Goal: Find specific page/section: Find specific page/section

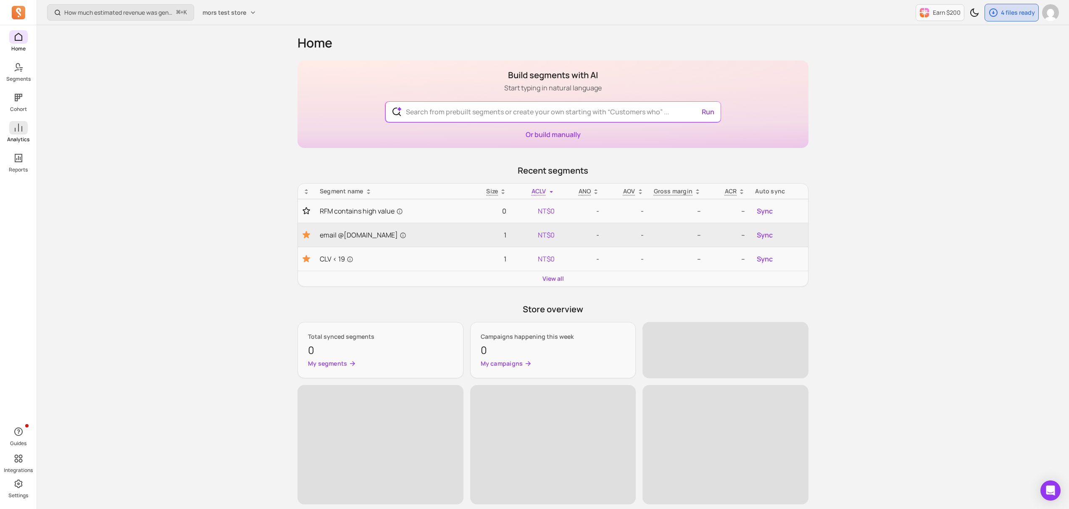
click at [15, 139] on p "Analytics" at bounding box center [18, 139] width 22 height 7
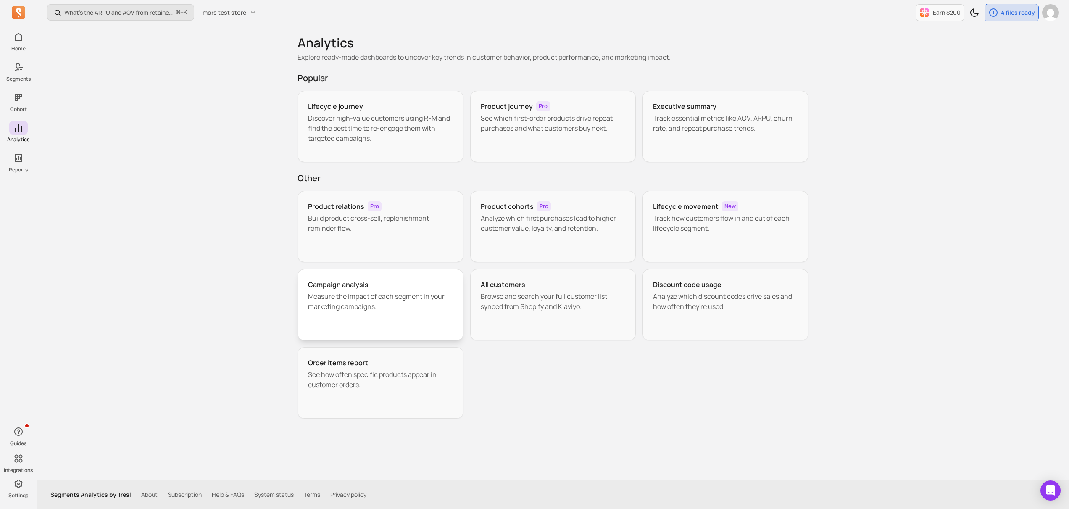
click at [410, 296] on p "Measure the impact of each segment in your marketing campaigns." at bounding box center [380, 301] width 145 height 20
